Goal: Task Accomplishment & Management: Manage account settings

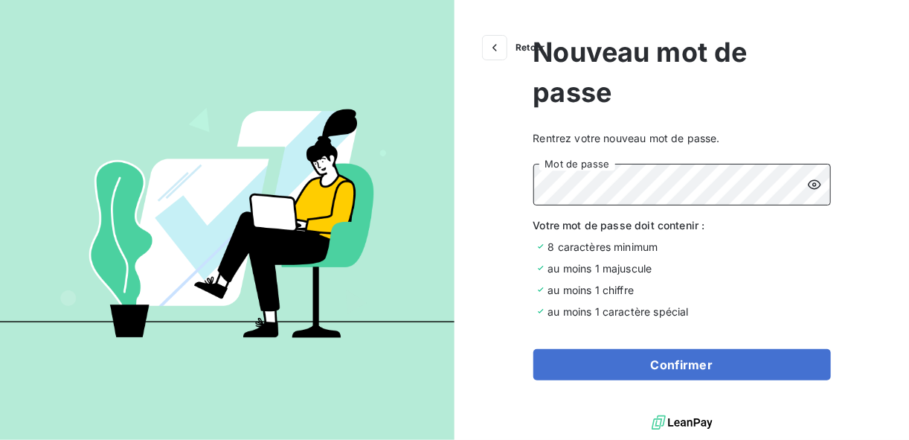
click at [533, 349] on button "Confirmer" at bounding box center [682, 364] width 298 height 31
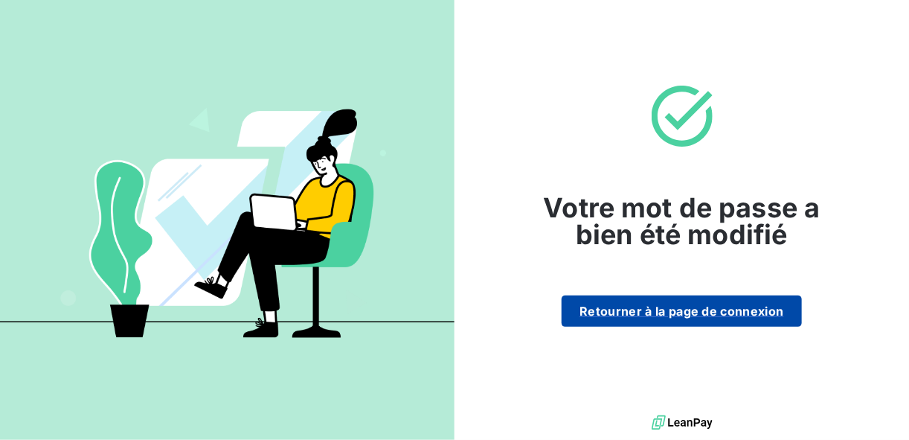
click at [616, 319] on button "Retourner à la page de connexion" at bounding box center [682, 310] width 240 height 31
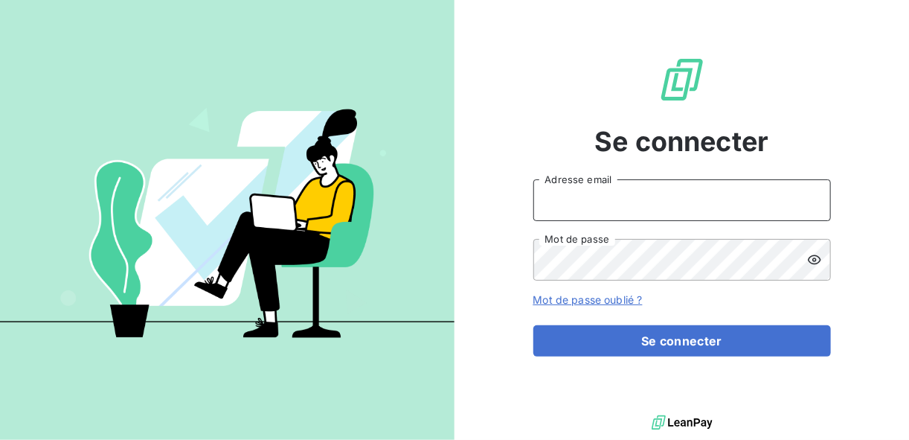
click at [584, 195] on input "Adresse email" at bounding box center [682, 200] width 298 height 42
type input "[EMAIL_ADDRESS][DOMAIN_NAME]"
click at [533, 325] on button "Se connecter" at bounding box center [682, 340] width 298 height 31
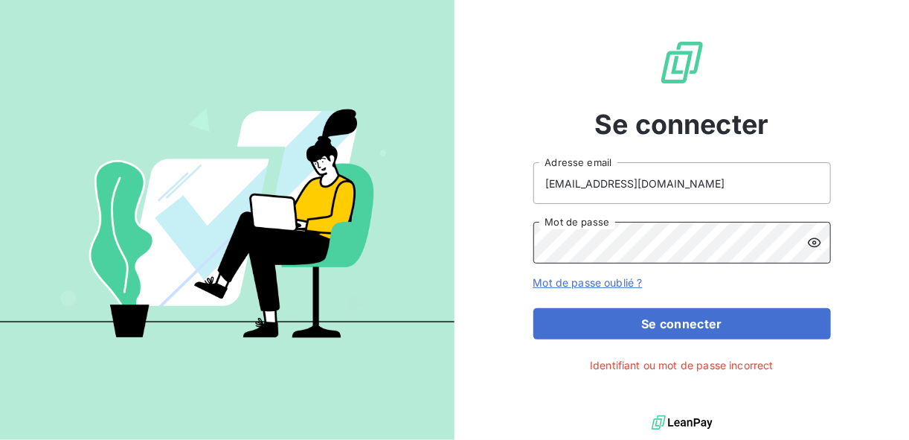
click at [533, 308] on button "Se connecter" at bounding box center [682, 323] width 298 height 31
click at [819, 241] on icon at bounding box center [814, 243] width 13 height 10
click at [819, 241] on icon at bounding box center [814, 242] width 13 height 10
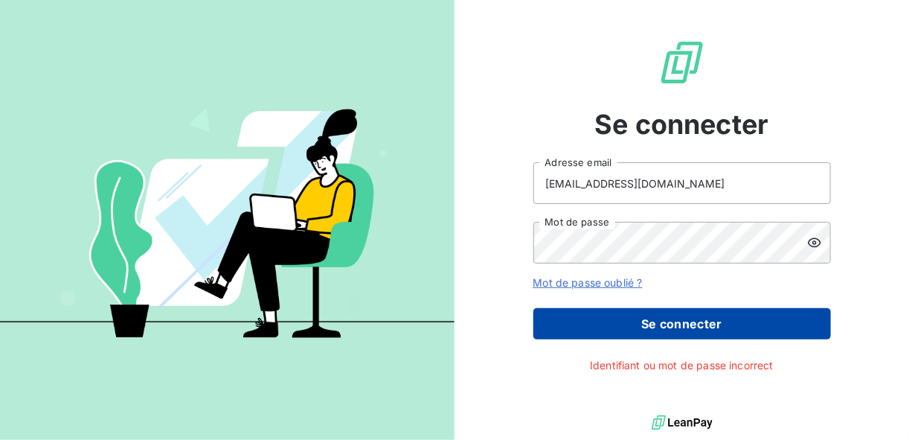
click at [661, 312] on button "Se connecter" at bounding box center [682, 323] width 298 height 31
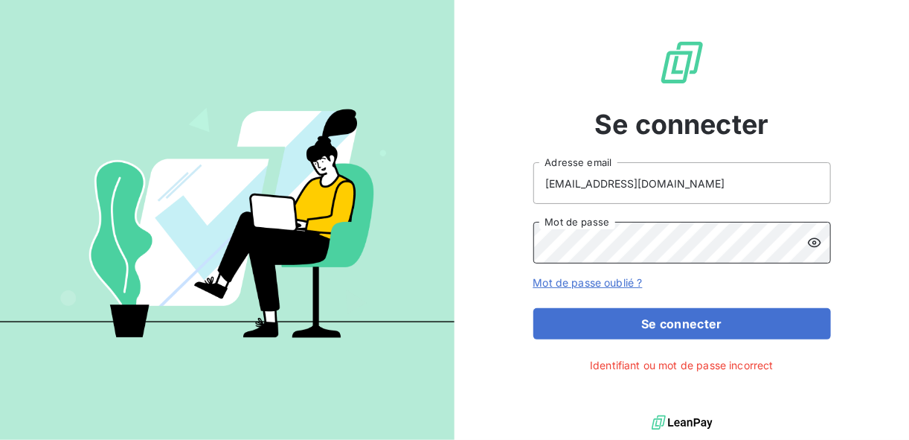
click at [384, 243] on div "Se connecter lzarrouk@oet.fr Adresse email Mot de passe Mot de passe oublié ? S…" at bounding box center [454, 220] width 909 height 440
click at [533, 308] on button "Se connecter" at bounding box center [682, 323] width 298 height 31
click at [606, 294] on form "lzarrouk@oet.fr Adresse email Mot de passe Mot de passe oublié ? Se connecter" at bounding box center [682, 250] width 298 height 177
click at [604, 288] on link "Mot de passe oublié ?" at bounding box center [587, 282] width 109 height 13
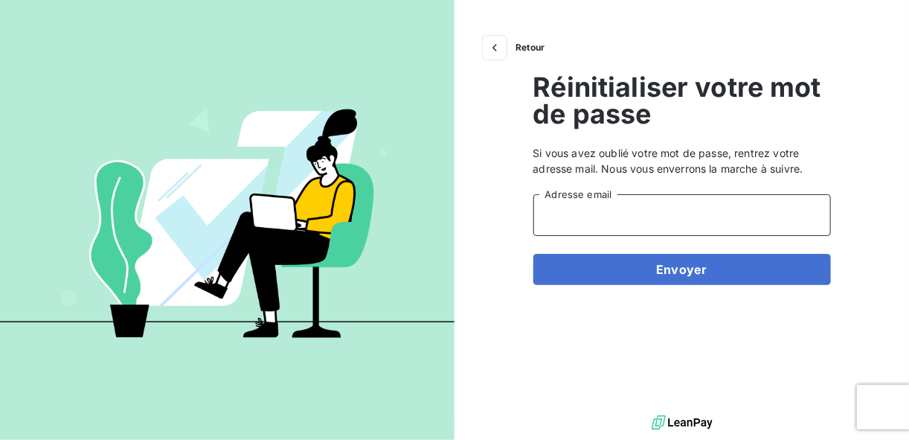
click at [597, 219] on input "Adresse email" at bounding box center [682, 215] width 298 height 42
type input "[EMAIL_ADDRESS][DOMAIN_NAME]"
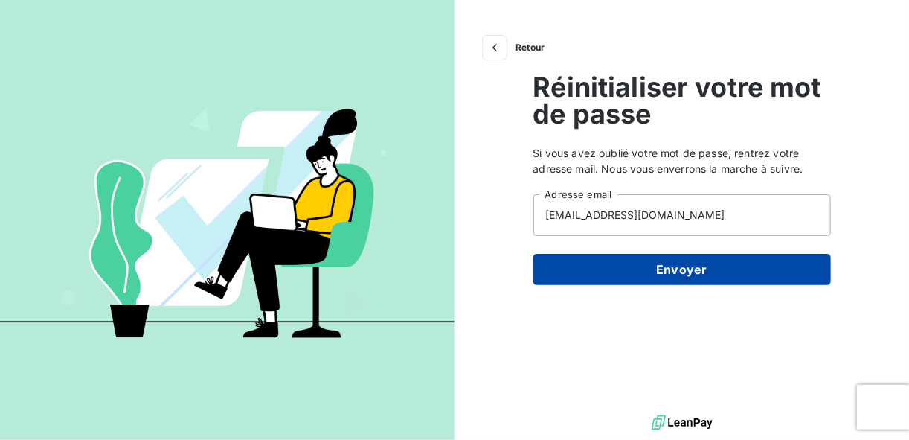
click at [640, 273] on button "Envoyer" at bounding box center [682, 269] width 298 height 31
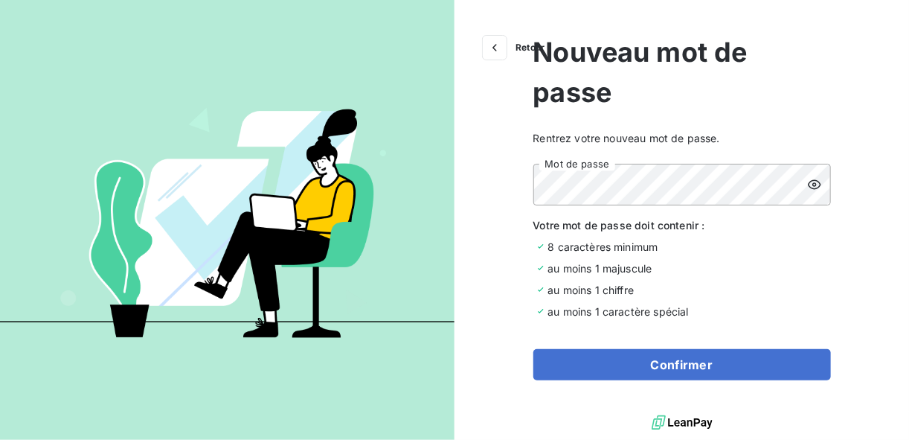
click at [815, 187] on icon at bounding box center [814, 184] width 15 height 15
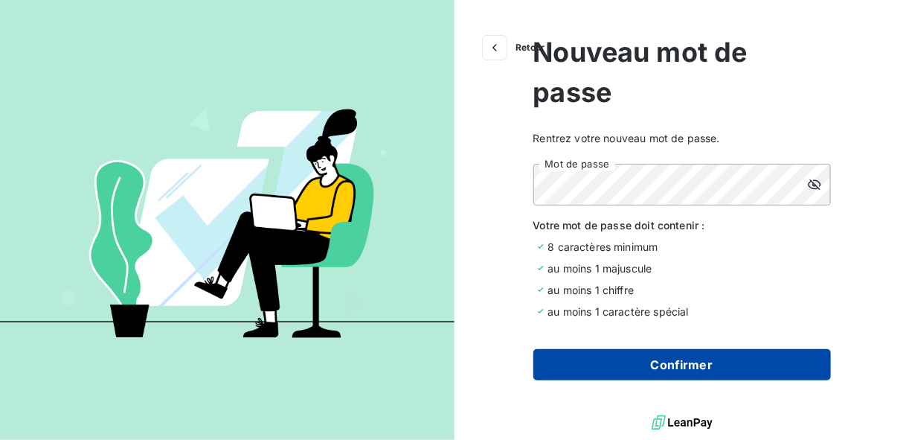
click at [641, 350] on button "Confirmer" at bounding box center [682, 364] width 298 height 31
